Goal: Transaction & Acquisition: Obtain resource

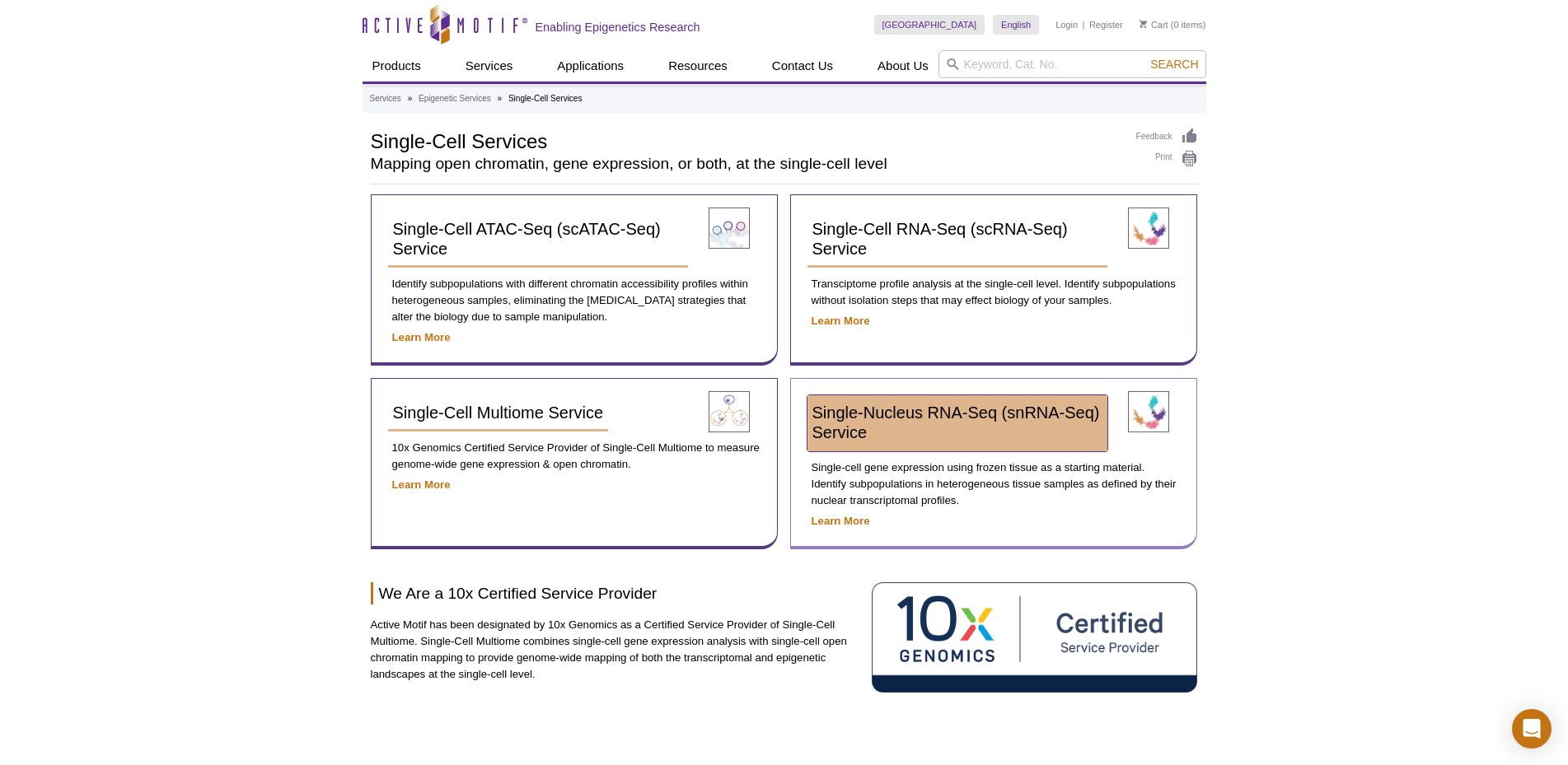
click at [1018, 415] on span "Single-Nucleus RNA-Seq (snRNA-Seq) Service​" at bounding box center [956, 423] width 287 height 38
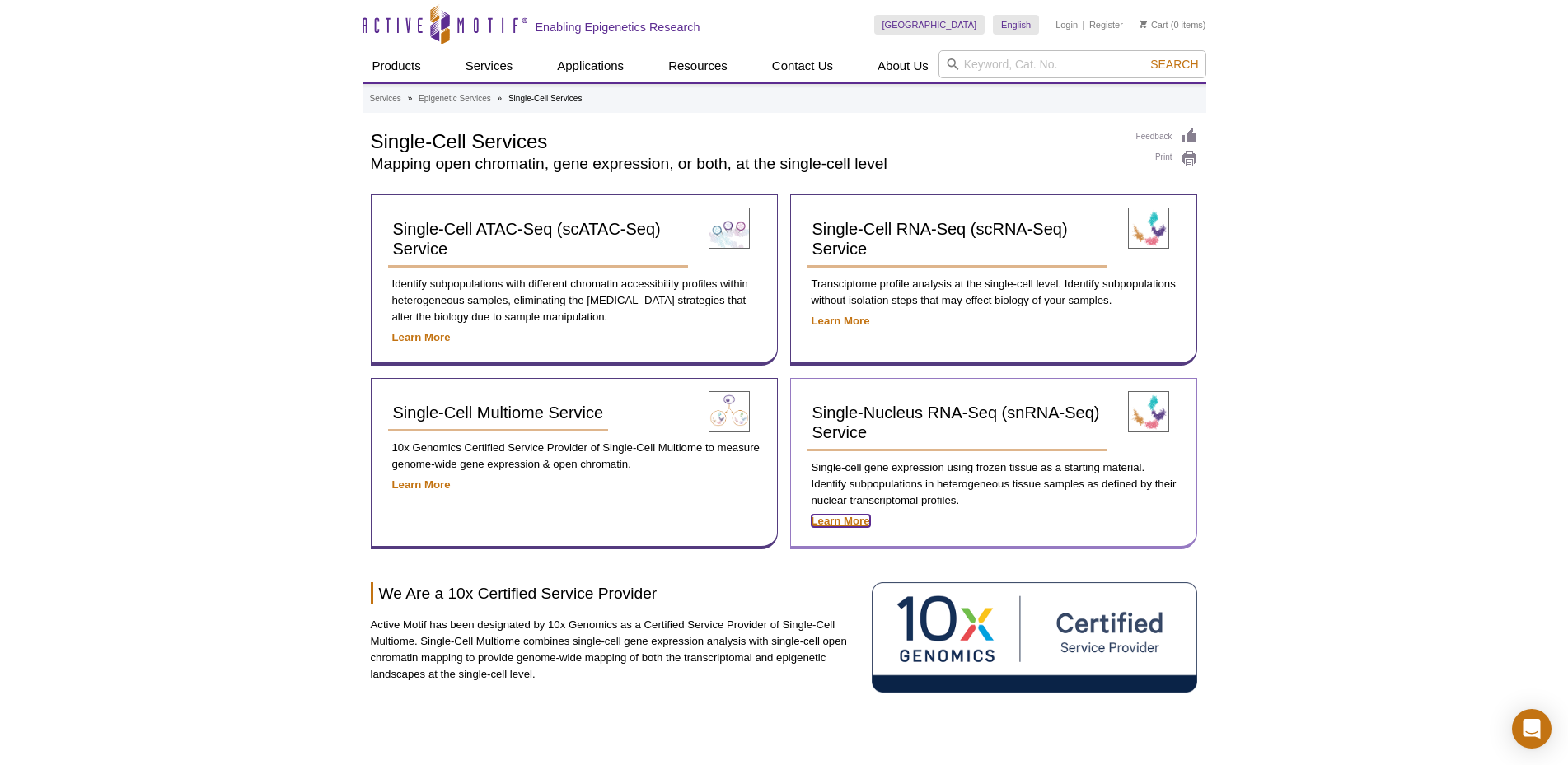
click at [848, 522] on strong "Learn More" at bounding box center [840, 521] width 59 height 13
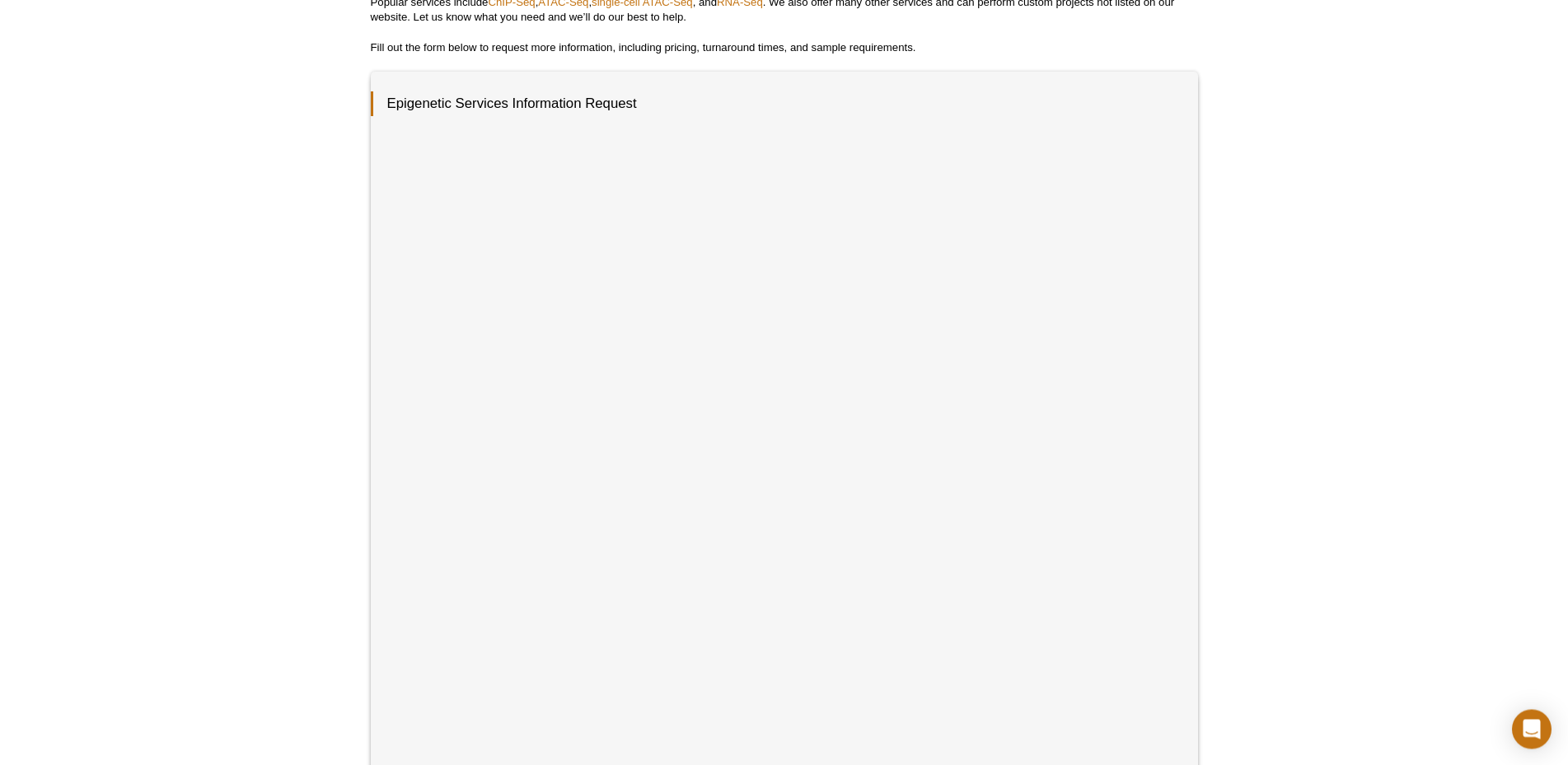
scroll to position [252, 0]
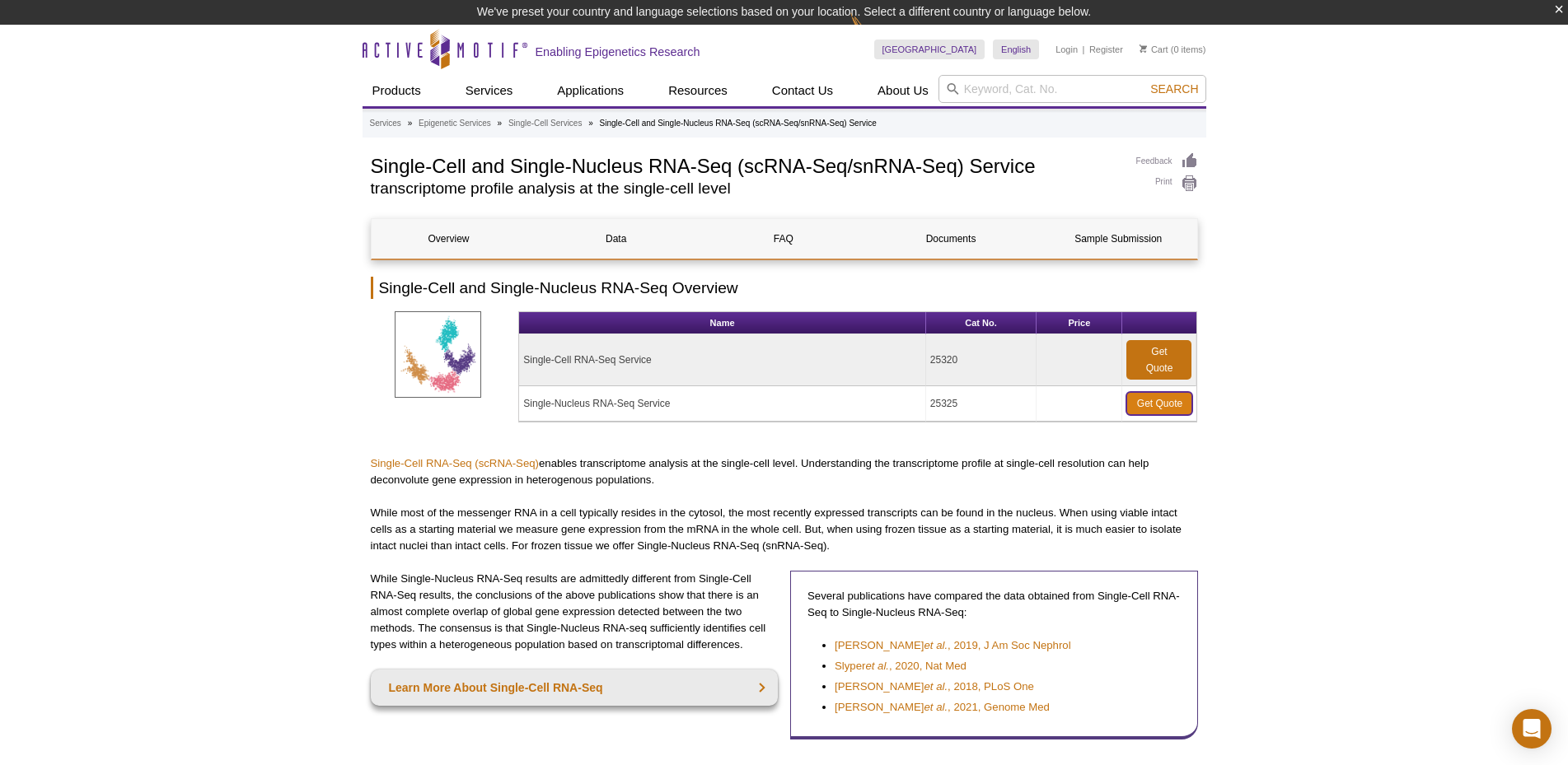
click at [1177, 401] on link "Get Quote" at bounding box center [1159, 404] width 66 height 23
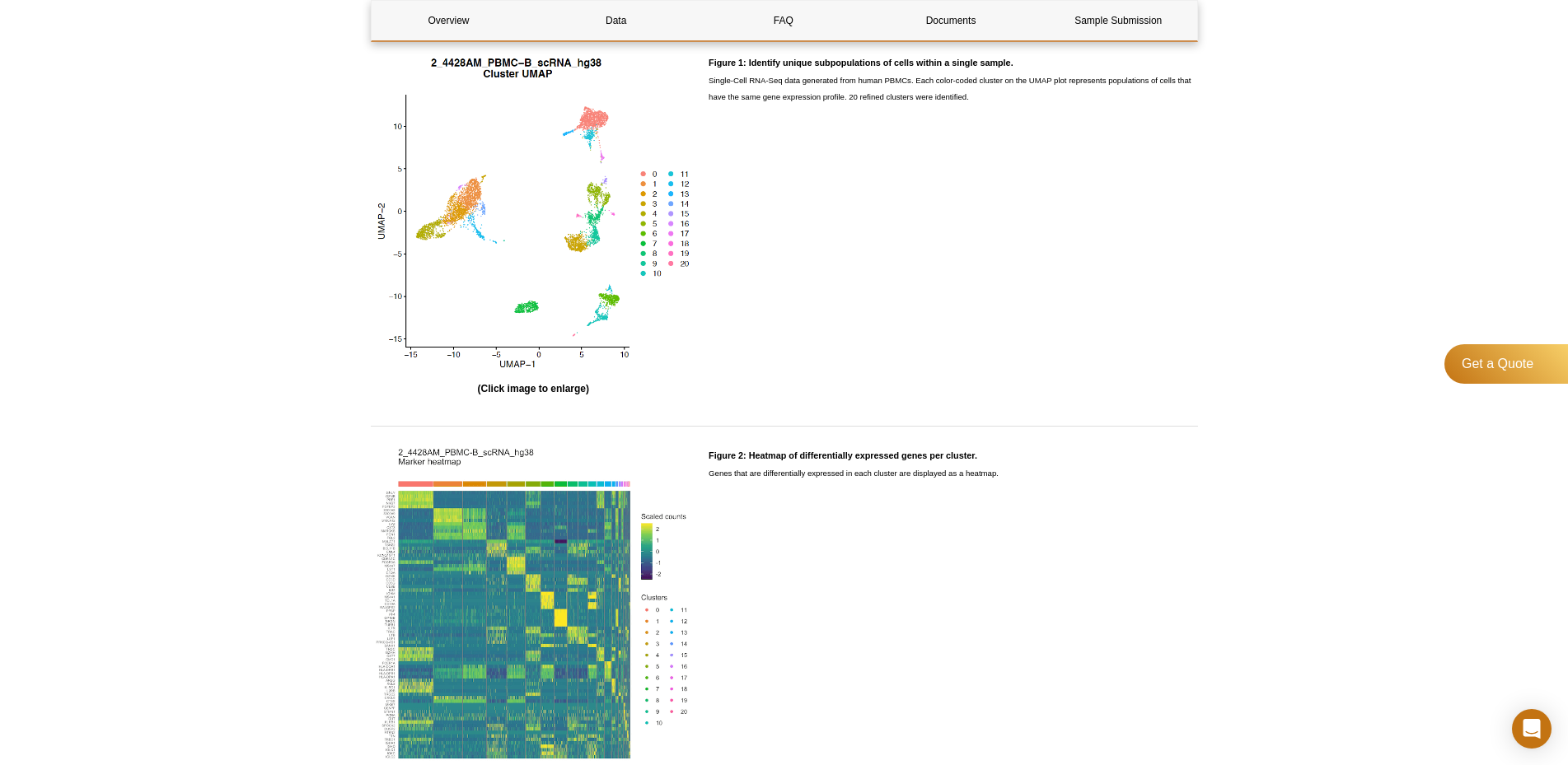
scroll to position [582, 0]
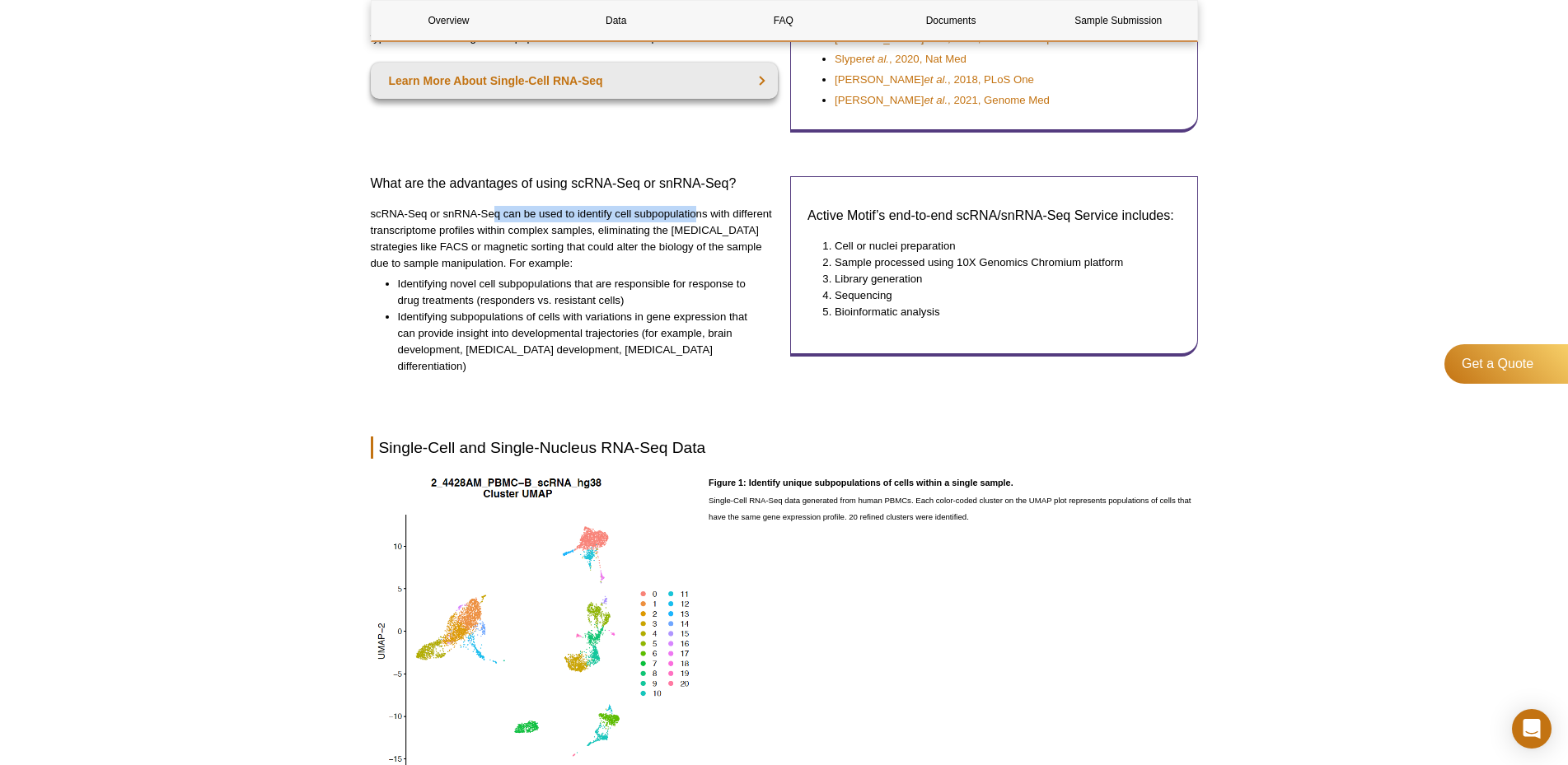
drag, startPoint x: 493, startPoint y: 212, endPoint x: 694, endPoint y: 219, distance: 201.1
click at [694, 219] on p "scRNA-Seq or snRNA-Seq can be used to identify cell subpopulations with differe…" at bounding box center [574, 238] width 408 height 66
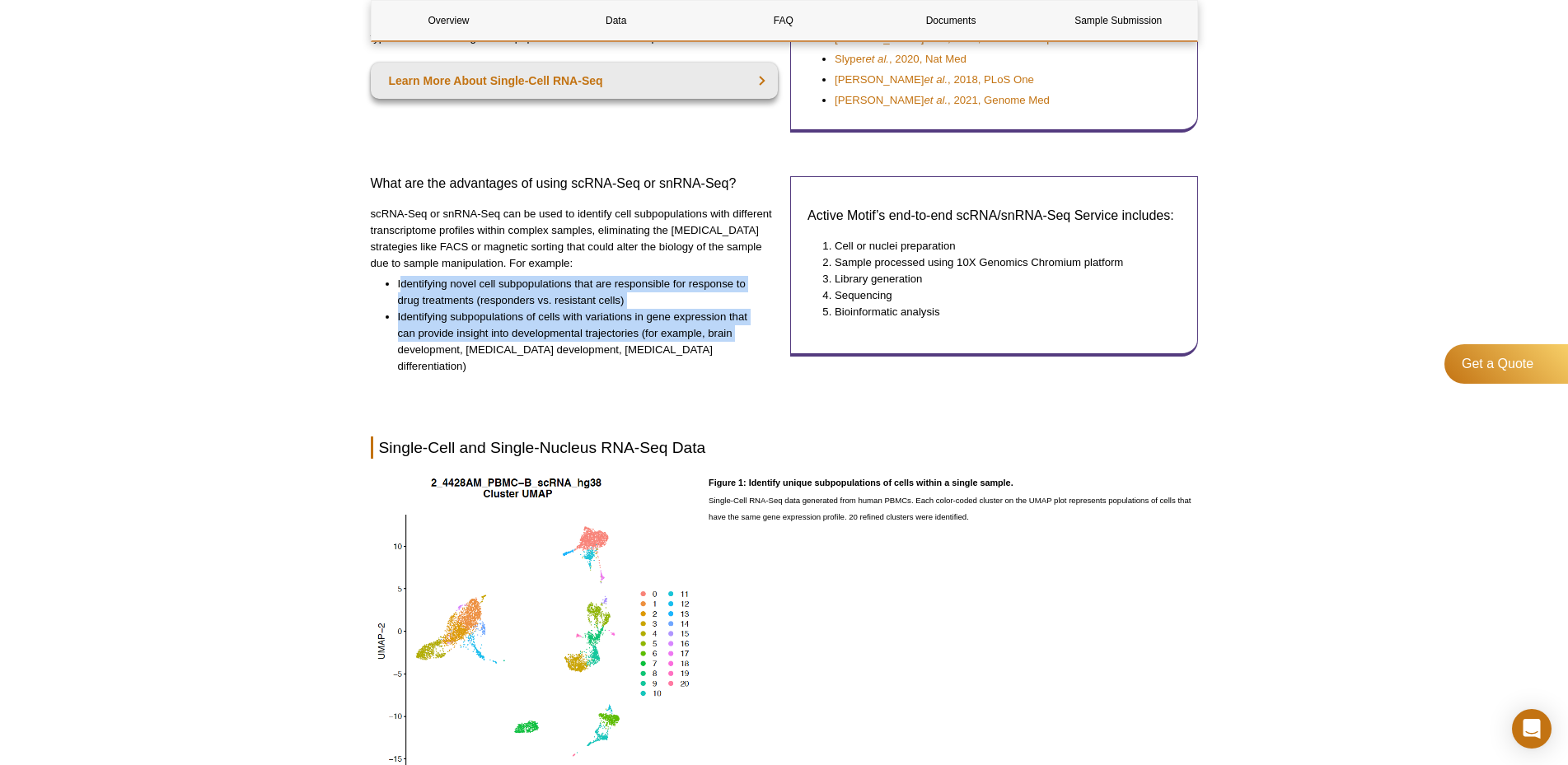
drag, startPoint x: 402, startPoint y: 285, endPoint x: 739, endPoint y: 342, distance: 341.8
click at [739, 342] on ul "Identifying novel cell subpopulations that are responsible for response to drug…" at bounding box center [566, 324] width 391 height 98
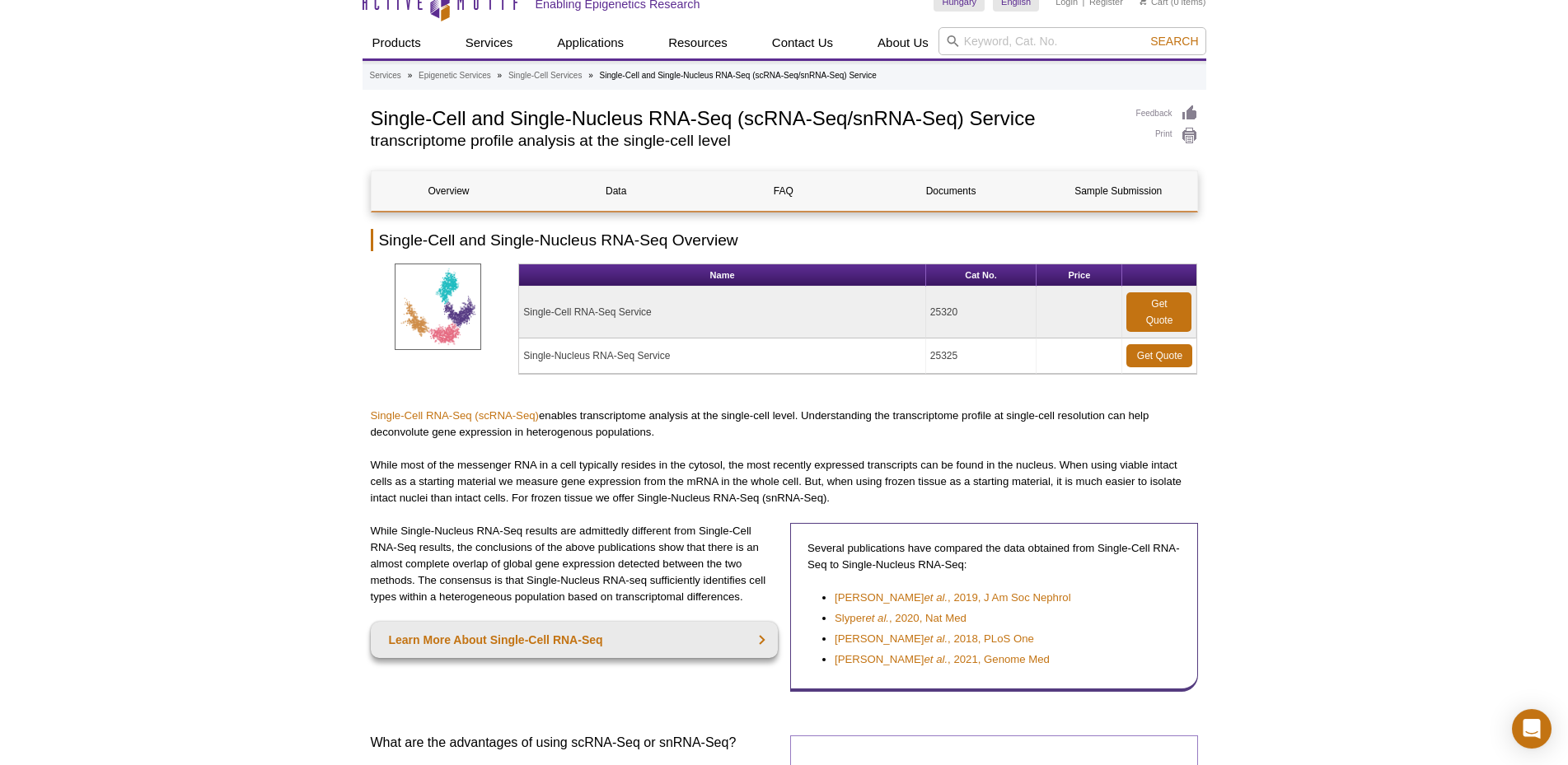
scroll to position [0, 0]
